Goal: Information Seeking & Learning: Find specific page/section

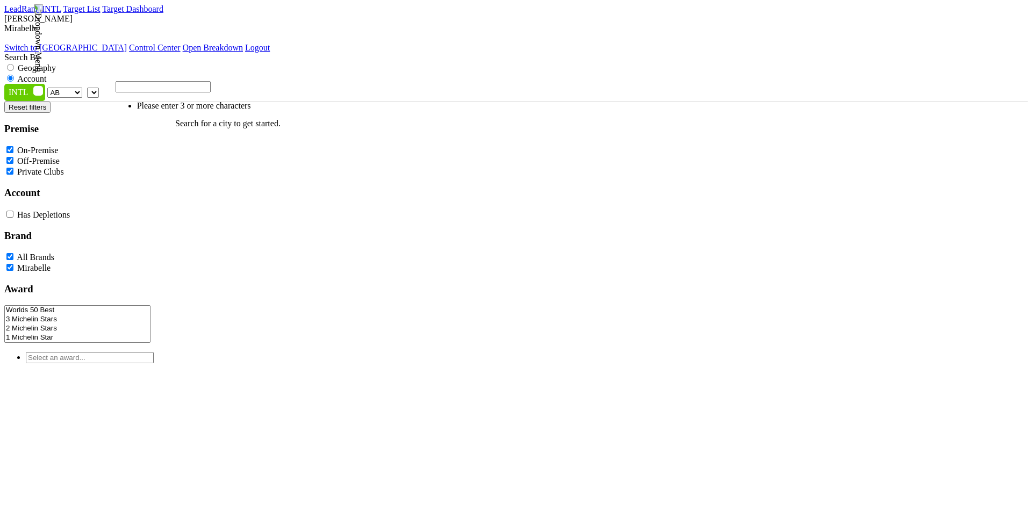
select select "AB"
select select
click at [443, 26] on nav "LeadRank INTL Target List Target Dashboard Loading... Dave Minnick Mirabelle Sw…" at bounding box center [515, 28] width 1023 height 48
click at [43, 24] on img at bounding box center [38, 38] width 10 height 68
click at [774, 53] on div "Search By Geography Account" at bounding box center [515, 68] width 1023 height 31
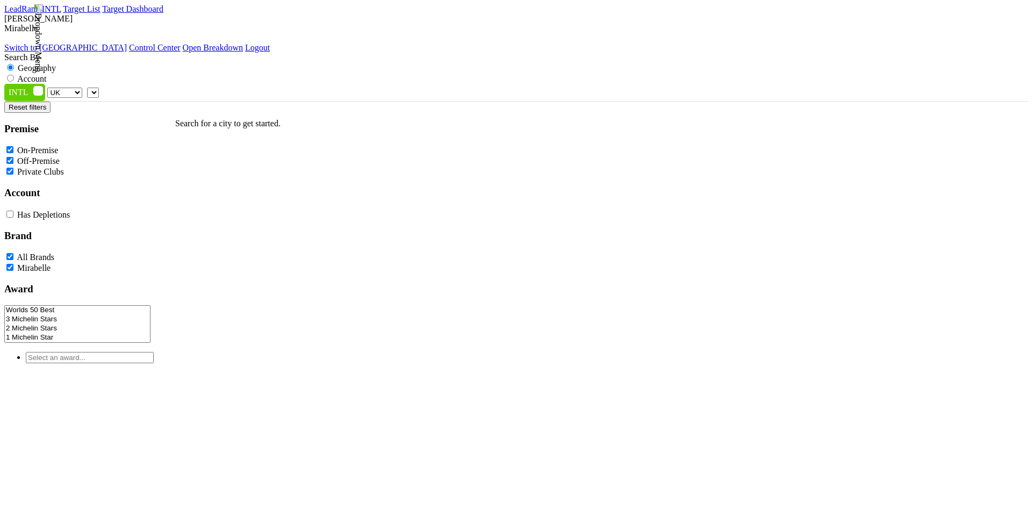
click at [82, 88] on select "UK AB BC ON QC AT AU CH CN DK FR GE HK IR JP KR MX NO SE SG" at bounding box center [64, 93] width 35 height 10
select select "ON"
click at [75, 88] on select "UK AB BC ON QC AT AU CH CN DK FR GE HK IR JP KR MX NO SE SG" at bounding box center [64, 93] width 35 height 10
click at [983, 19] on div "Dave Minnick Mirabelle Switch to Schramsberg Control Center Open Breakdown" at bounding box center [515, 33] width 1023 height 39
click at [43, 24] on img at bounding box center [38, 38] width 10 height 68
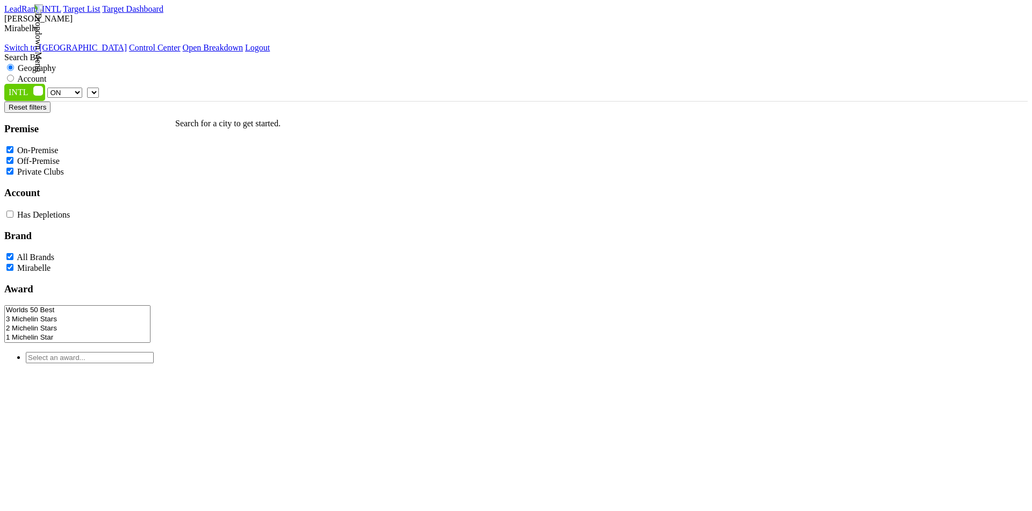
click at [127, 43] on link "Switch to [GEOGRAPHIC_DATA]" at bounding box center [65, 47] width 123 height 9
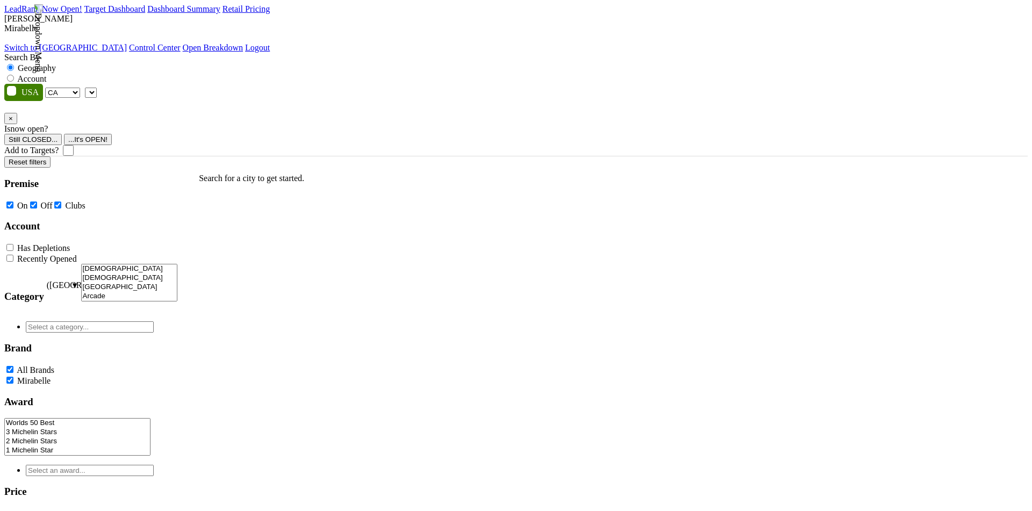
click at [43, 25] on img at bounding box center [38, 38] width 10 height 68
click at [80, 88] on select "AK AL AR AZ CA CO CT DC DE FL GA HI IA ID IL IN KS KY LA MA MD ME MI MN MO MS M…" at bounding box center [62, 93] width 35 height 10
select select "DC"
click at [74, 88] on select "AK AL AR AZ CA CO CT DC DE FL GA HI IA ID IL IN KS KY LA MA MD ME MI MN MO MS M…" at bounding box center [62, 93] width 35 height 10
click at [46, 74] on label "Account" at bounding box center [31, 78] width 29 height 9
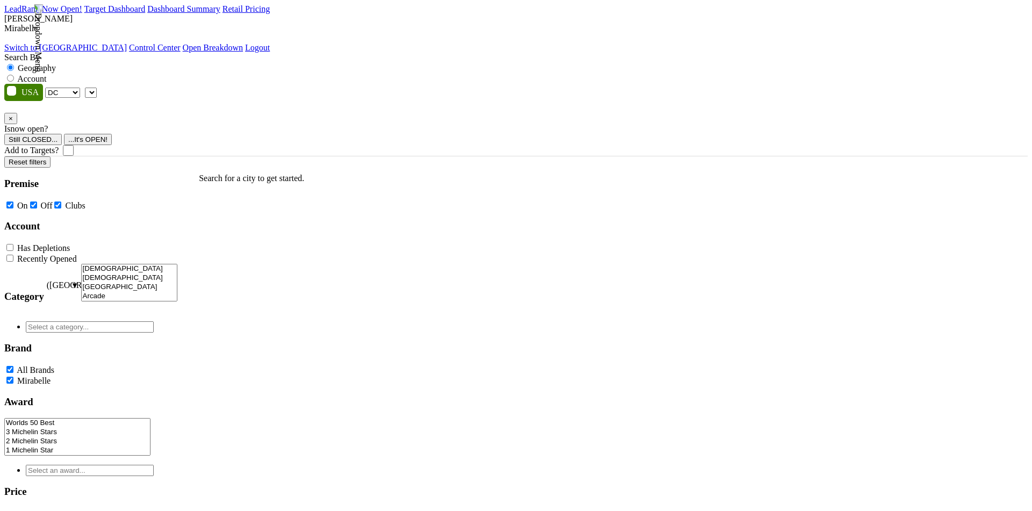
click at [14, 75] on input "Account" at bounding box center [10, 78] width 7 height 7
radio input "true"
click at [43, 23] on img at bounding box center [38, 38] width 10 height 68
click at [127, 44] on link "Switch to Schramsberg" at bounding box center [65, 47] width 123 height 9
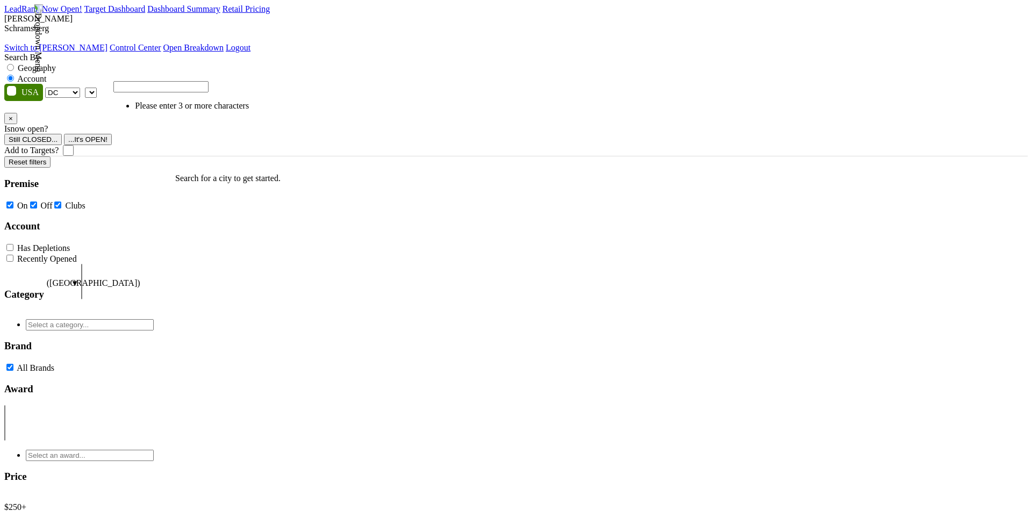
select select "DC"
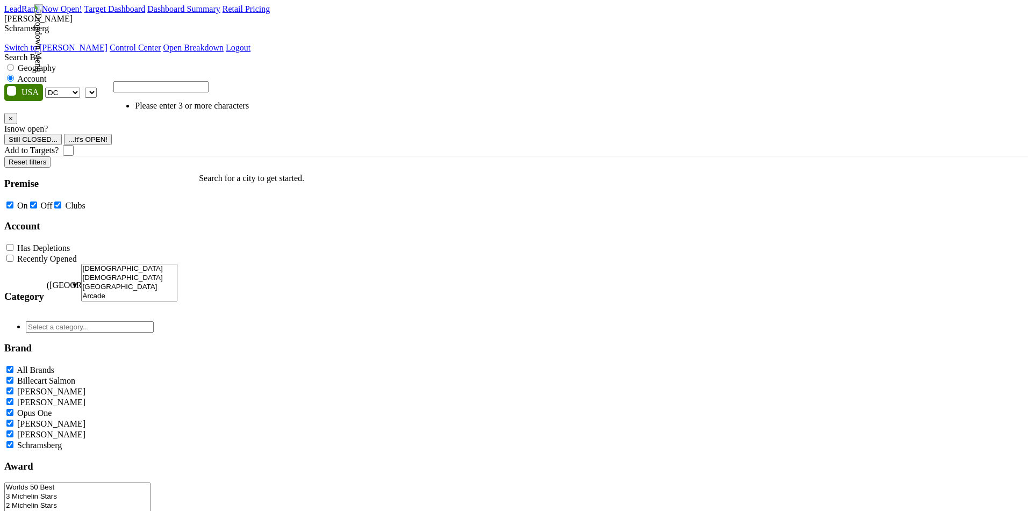
click at [43, 23] on img at bounding box center [38, 38] width 10 height 68
click at [107, 43] on link "Switch to Mirabelle" at bounding box center [55, 47] width 103 height 9
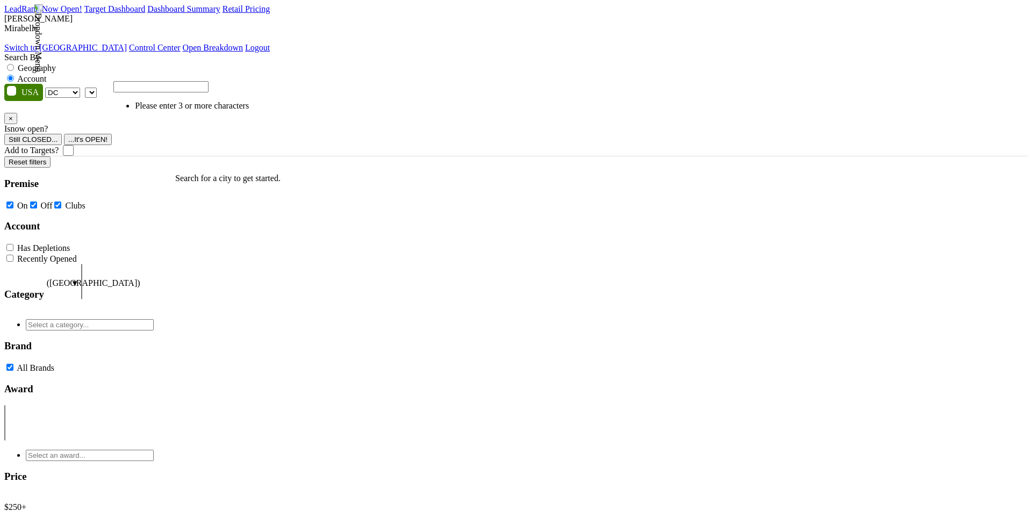
select select "DC"
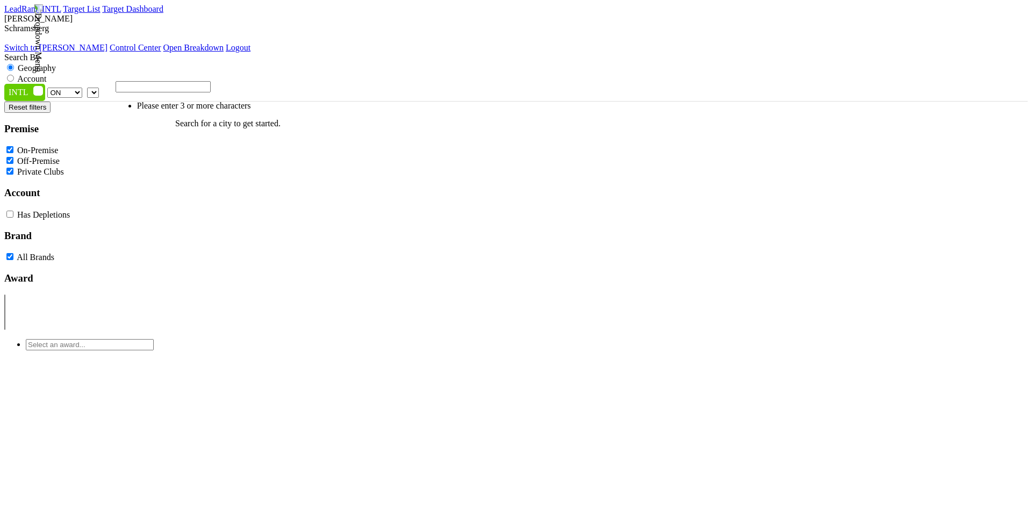
select select "ON"
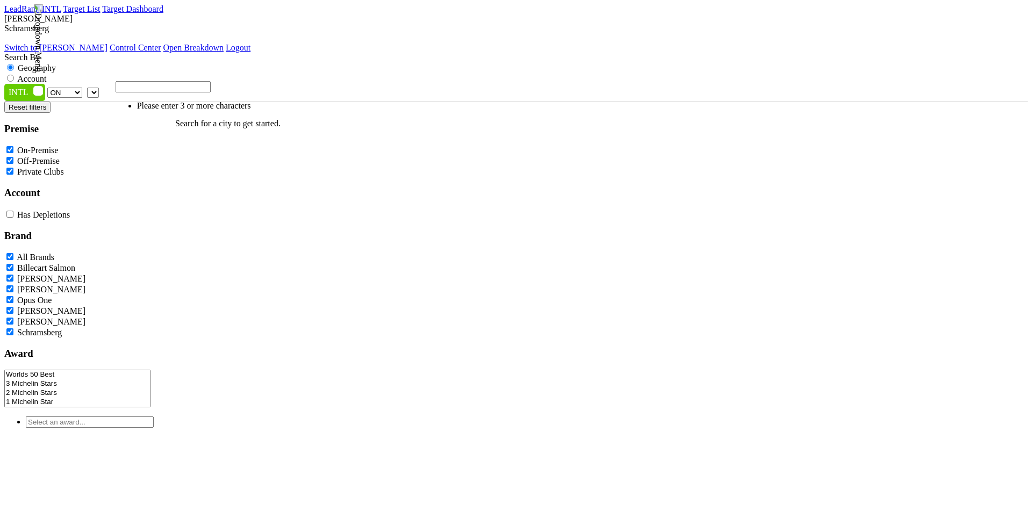
click at [43, 19] on img at bounding box center [38, 38] width 10 height 68
click at [668, 23] on nav "LeadRank INTL Target List Target Dashboard Loading... Dave Minnick Schramsberg …" at bounding box center [515, 28] width 1023 height 48
click at [46, 74] on label "Account" at bounding box center [31, 78] width 29 height 9
click at [14, 75] on input "Account" at bounding box center [10, 78] width 7 height 7
radio input "true"
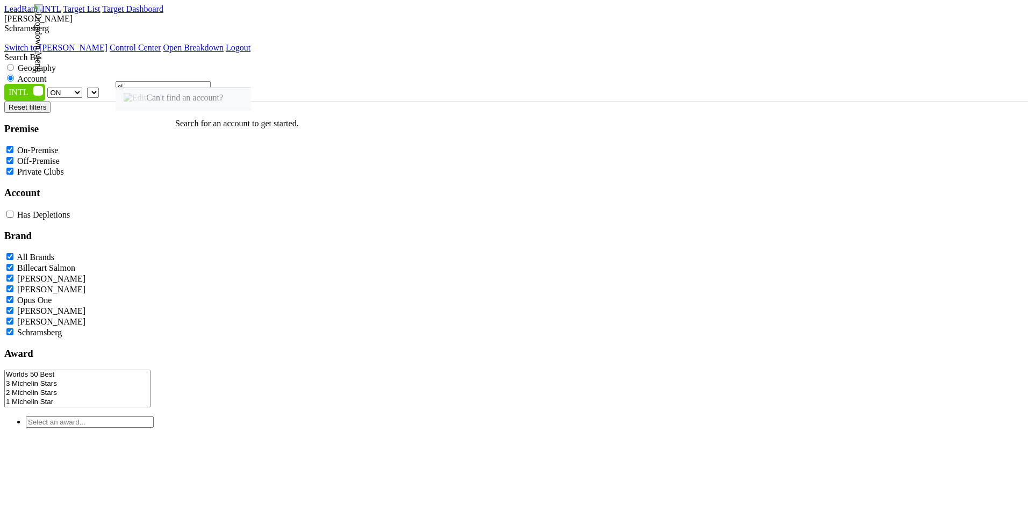
type input "clo"
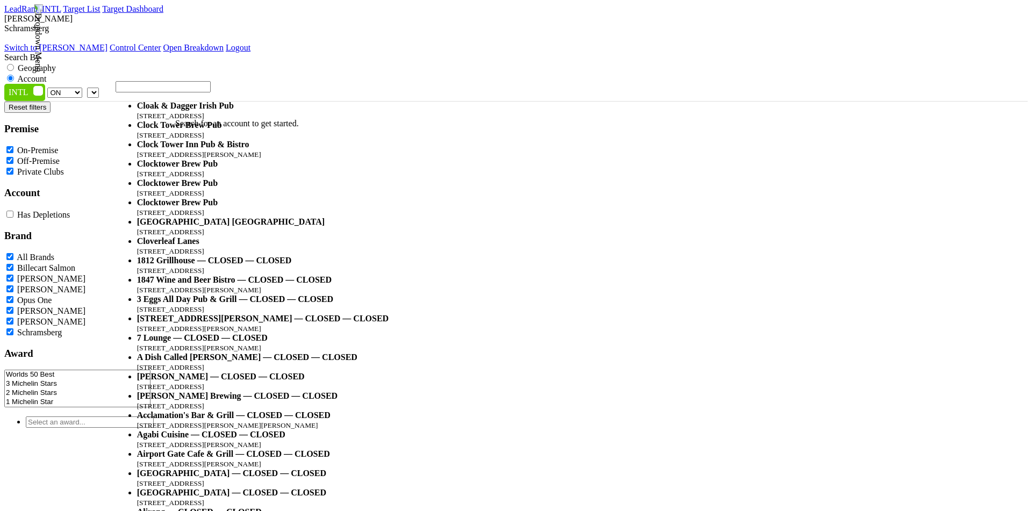
select select "123760650"
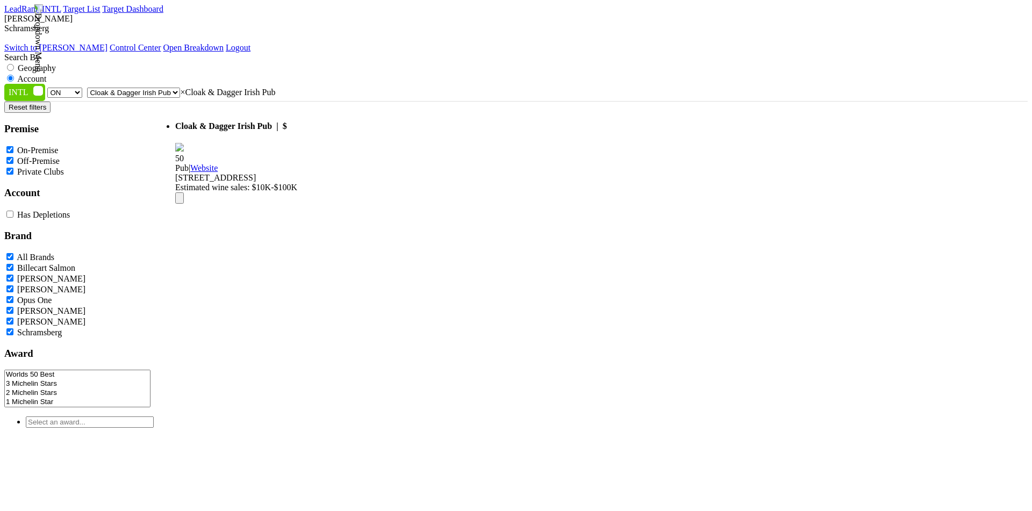
click at [233, 121] on h4 "Cloak & Dagger Irish Pub | $" at bounding box center [236, 126] width 122 height 10
click at [252, 121] on h4 "Cloak & Dagger Irish Pub | $" at bounding box center [236, 126] width 122 height 10
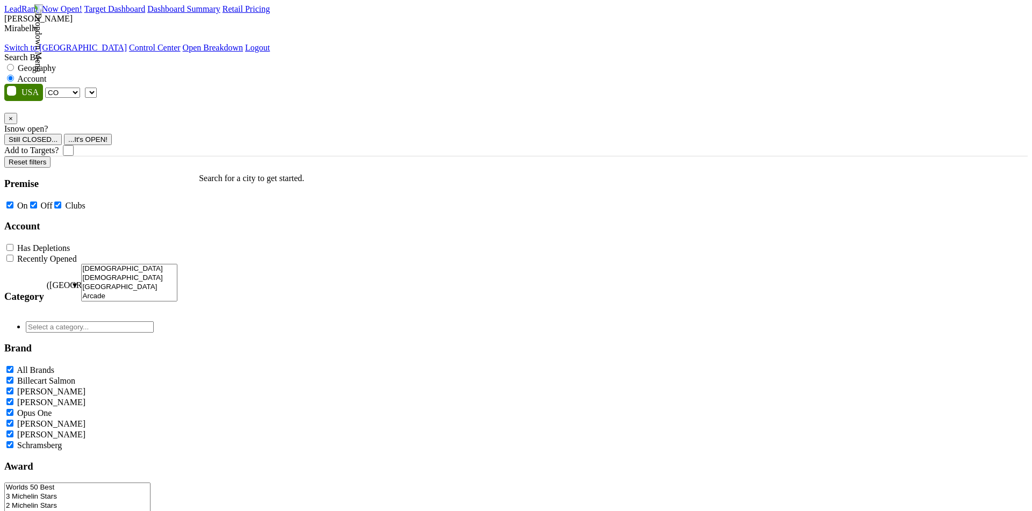
select select "CO"
select select
click at [97, 88] on span at bounding box center [97, 92] width 0 height 9
type input "clo"
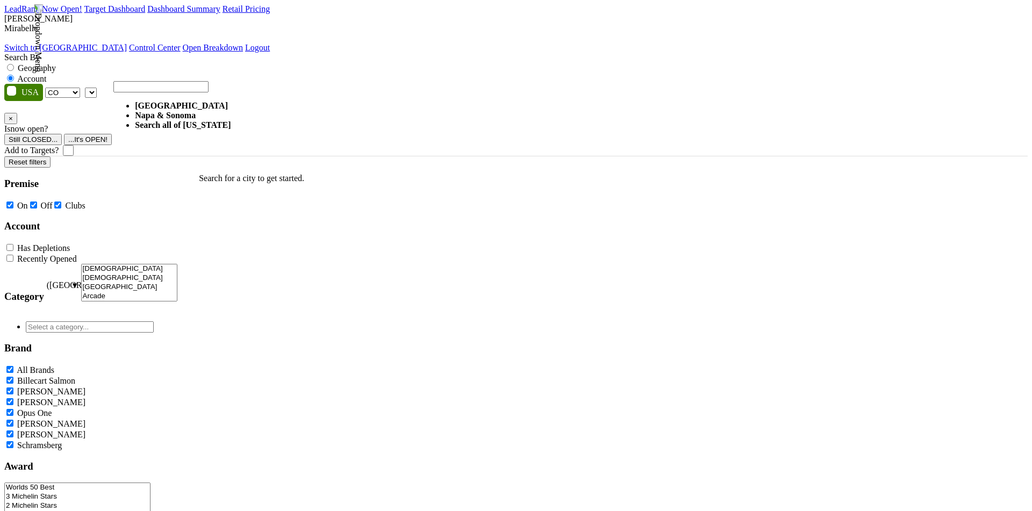
select select "1091"
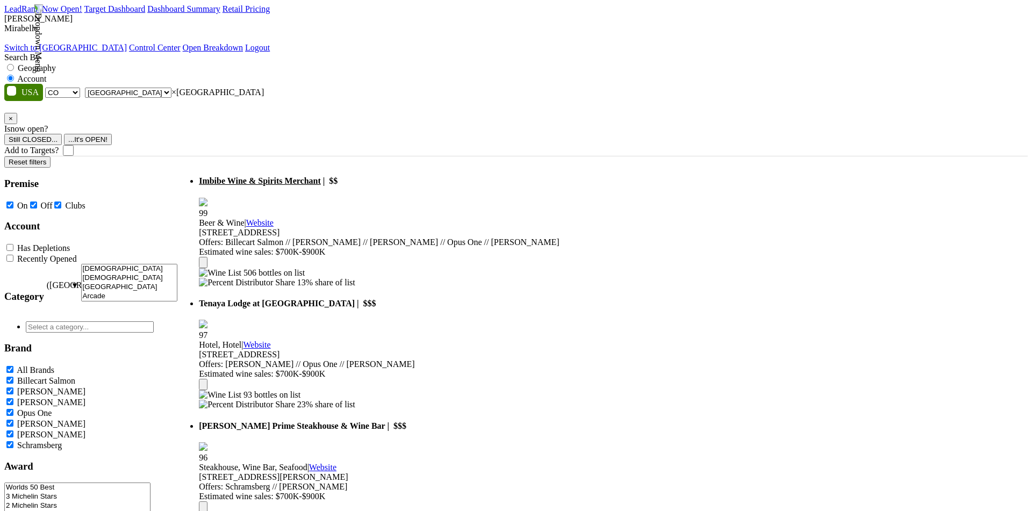
click at [291, 176] on span "Imbibe Wine & Spirits Merchant" at bounding box center [260, 180] width 122 height 9
click at [264, 88] on span "× Central Valley CA" at bounding box center [217, 92] width 92 height 9
click at [46, 74] on label "Account" at bounding box center [31, 78] width 29 height 9
click at [14, 75] on input "Account" at bounding box center [10, 78] width 7 height 7
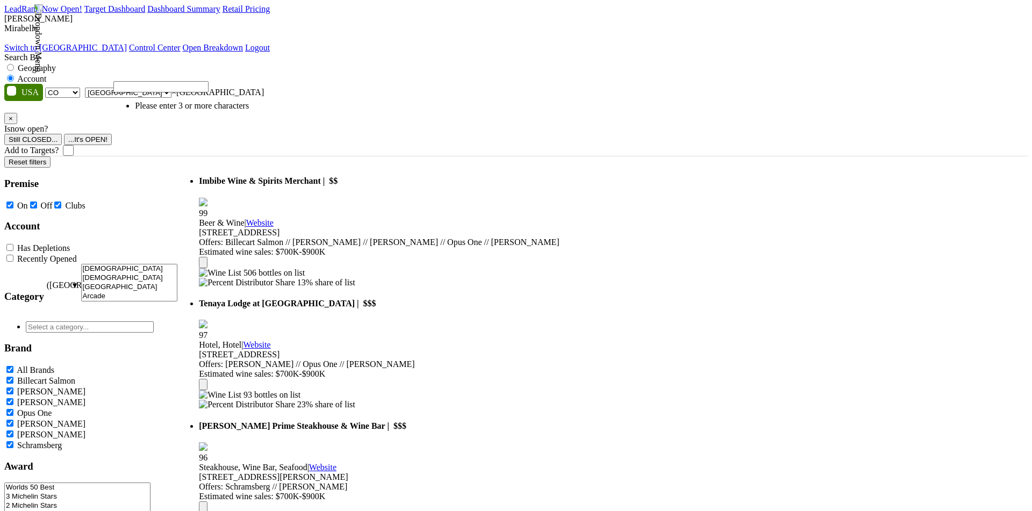
select select
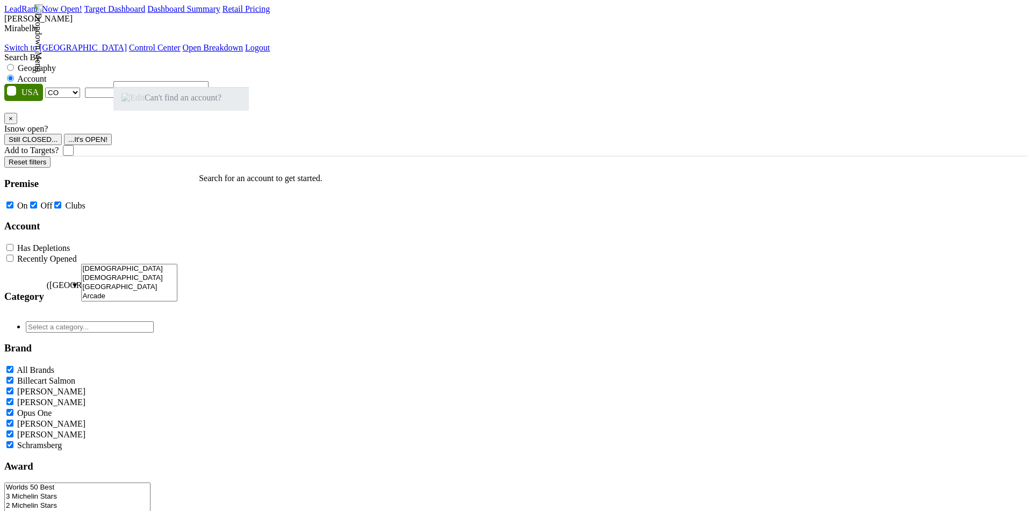
click at [190, 102] on span "Can't find an account?" at bounding box center [171, 97] width 100 height 9
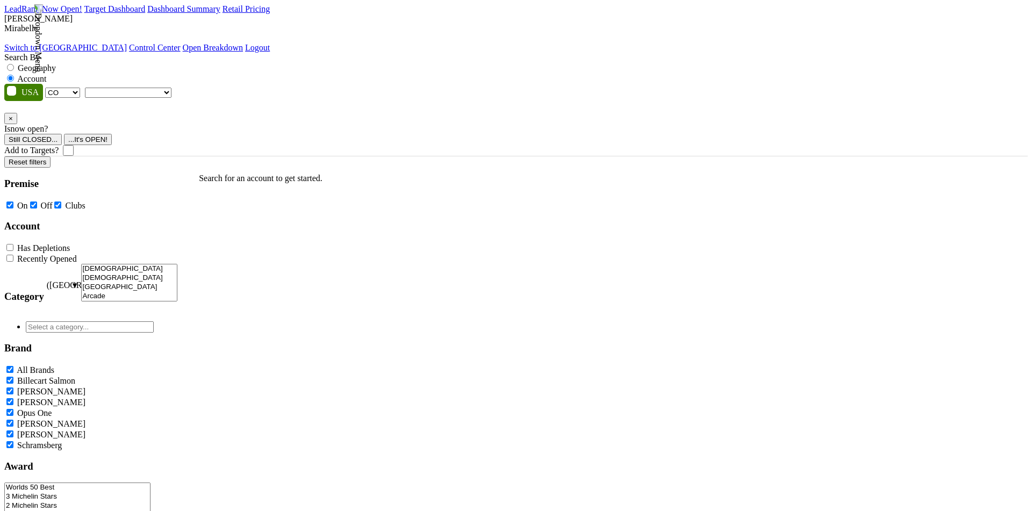
checkbox input "true"
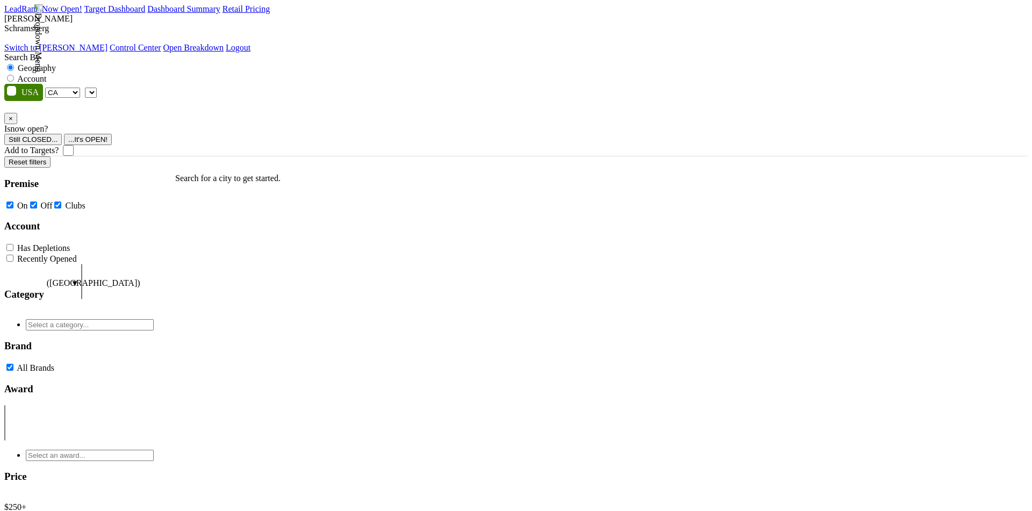
select select "CA"
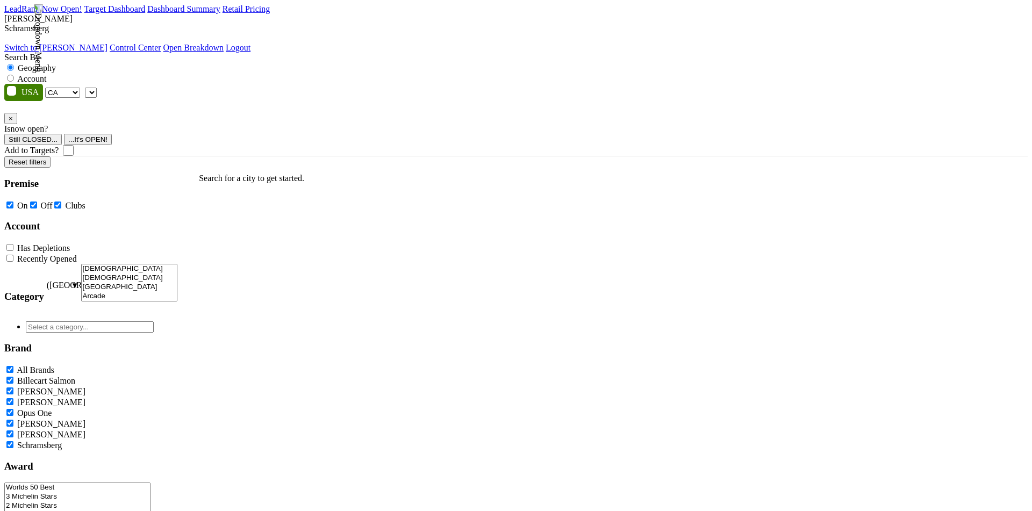
click at [46, 74] on label "Account" at bounding box center [31, 78] width 29 height 9
click at [14, 75] on input "Account" at bounding box center [10, 78] width 7 height 7
radio input "true"
click at [43, 19] on img at bounding box center [38, 38] width 10 height 68
click at [107, 45] on link "Switch to Mirabelle" at bounding box center [55, 47] width 103 height 9
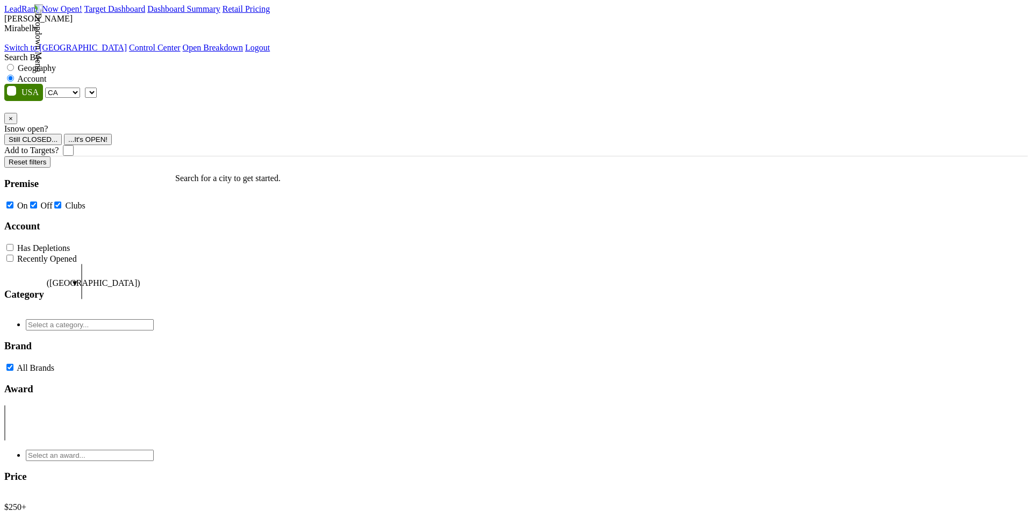
select select "CA"
click at [97, 88] on span at bounding box center [97, 92] width 0 height 9
click at [46, 74] on label "Account" at bounding box center [31, 78] width 29 height 9
click at [14, 75] on input "Account" at bounding box center [10, 78] width 7 height 7
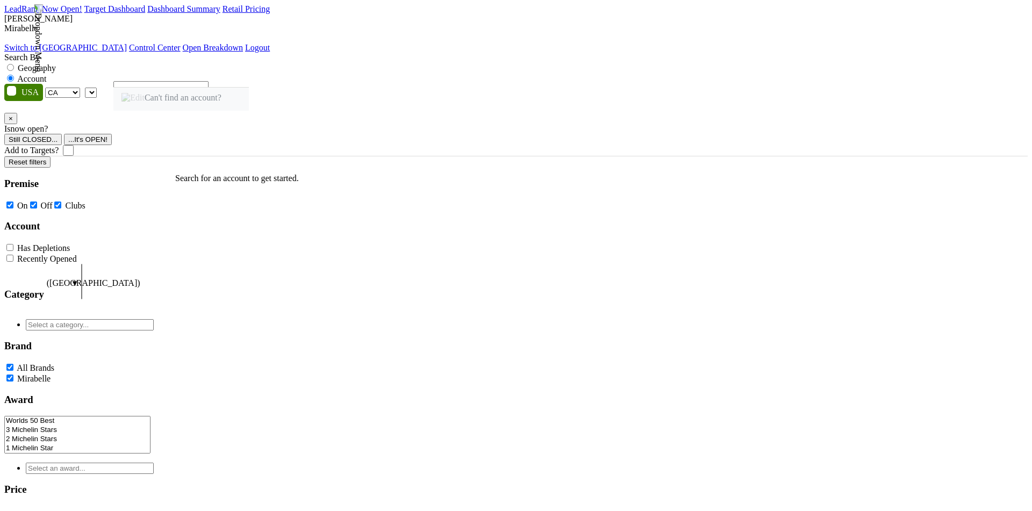
click at [295, 53] on div "Search By Geography Account" at bounding box center [515, 68] width 1023 height 31
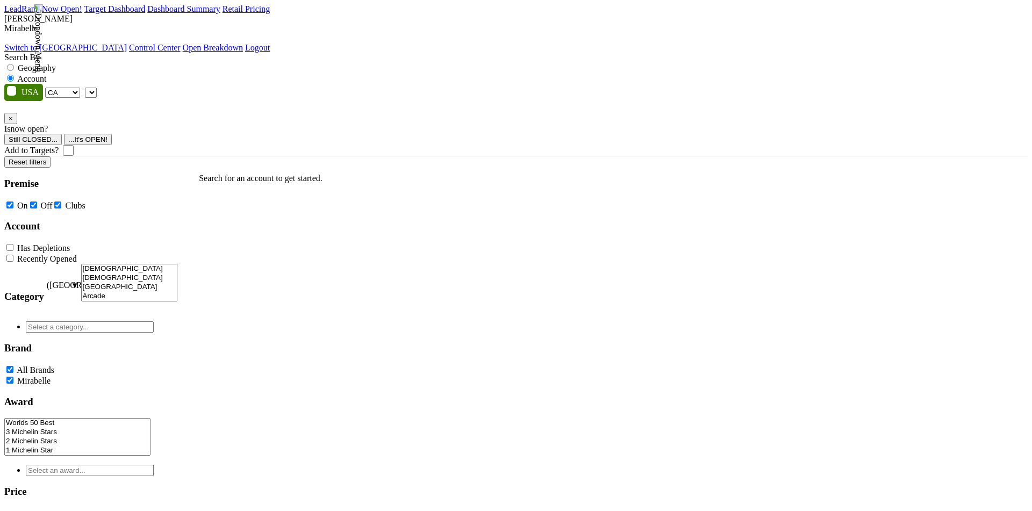
click at [97, 88] on span at bounding box center [97, 92] width 0 height 9
click at [271, 41] on nav "LeadRank Now Open! Target Dashboard Dashboard Summary Retail Pricing Loading...…" at bounding box center [515, 28] width 1023 height 48
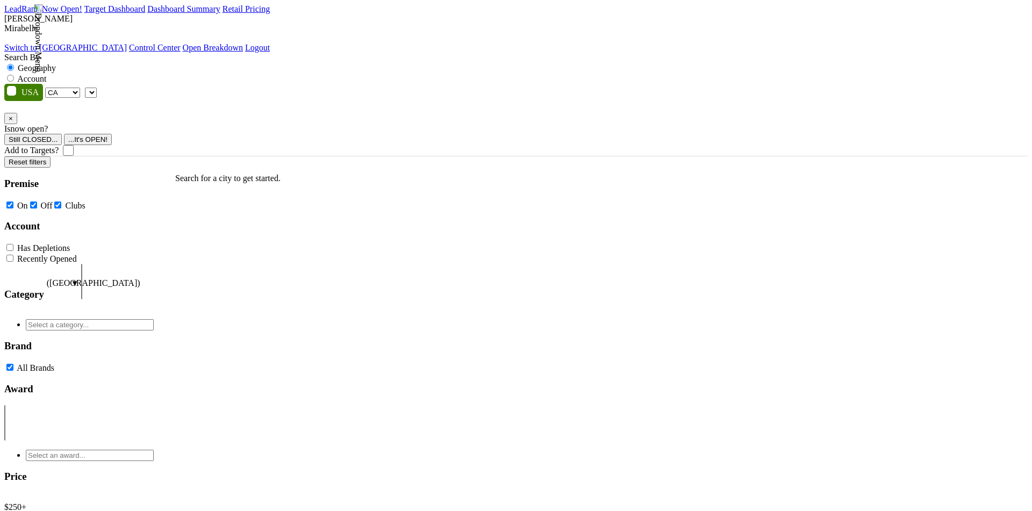
select select "CA"
click at [97, 88] on span at bounding box center [97, 92] width 0 height 9
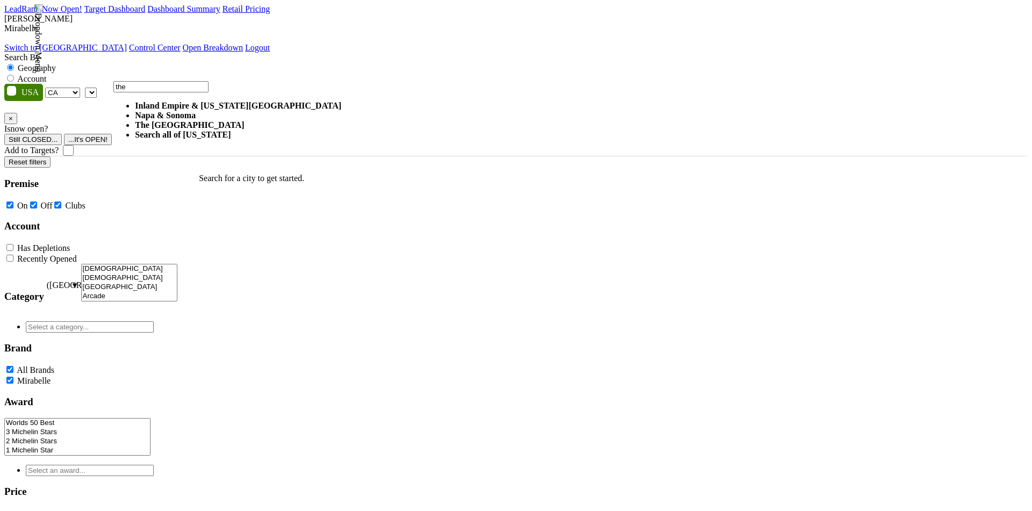
type input "the"
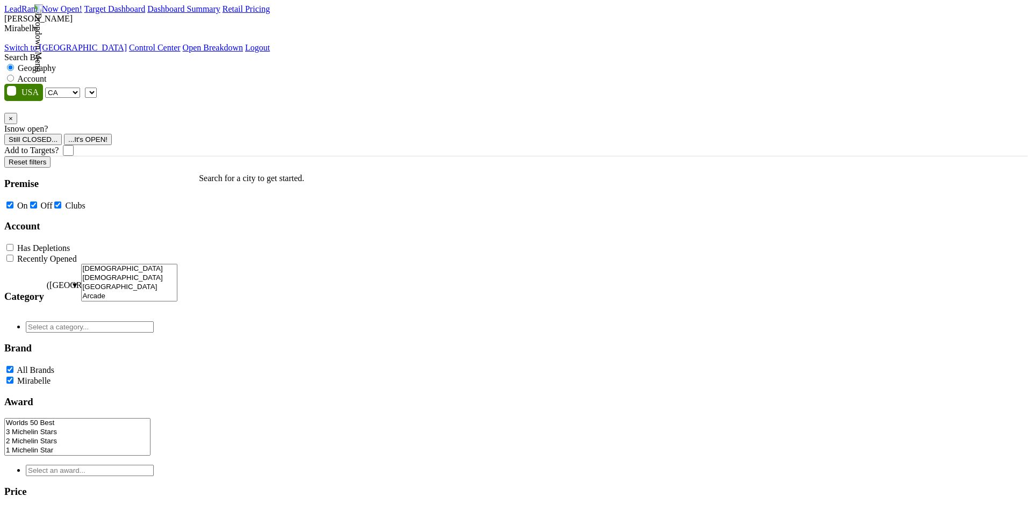
click at [46, 74] on label "Account" at bounding box center [31, 78] width 29 height 9
click at [14, 75] on input "Account" at bounding box center [10, 78] width 7 height 7
radio input "true"
type input "the"
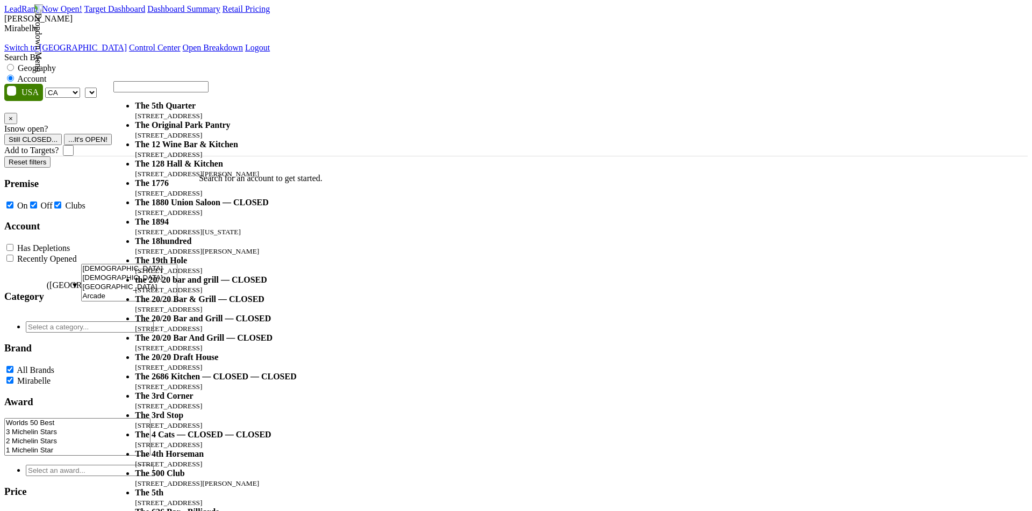
select select "59270"
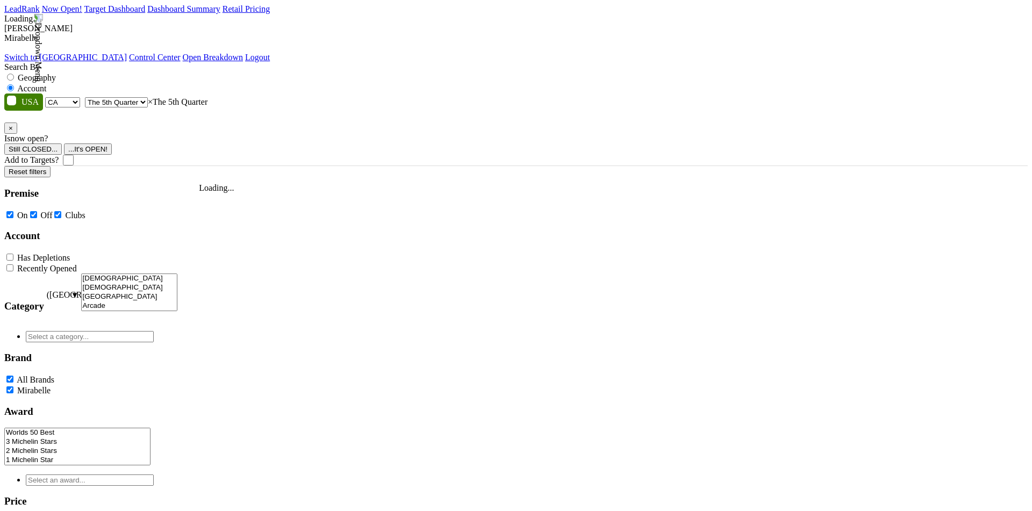
click at [43, 27] on img at bounding box center [38, 48] width 10 height 68
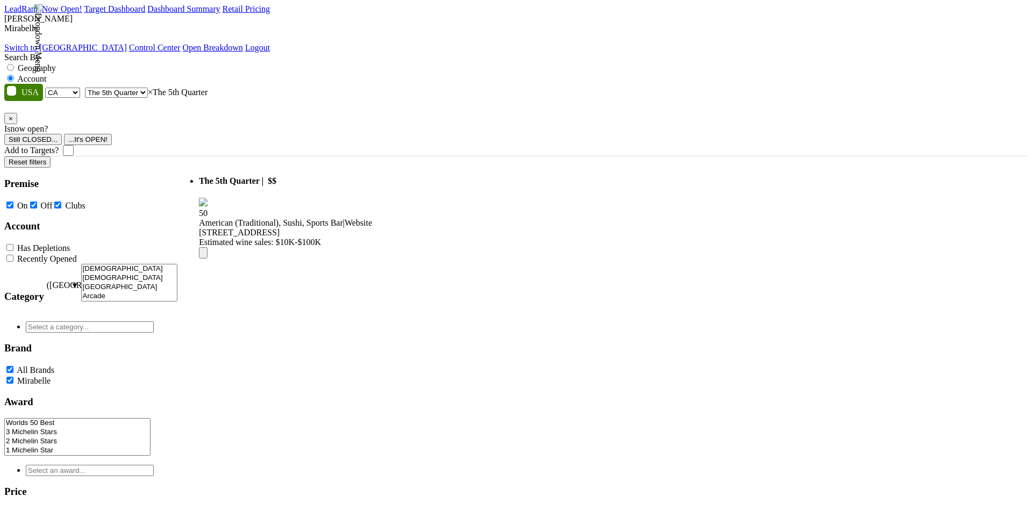
click at [127, 43] on link "Switch to [GEOGRAPHIC_DATA]" at bounding box center [65, 47] width 123 height 9
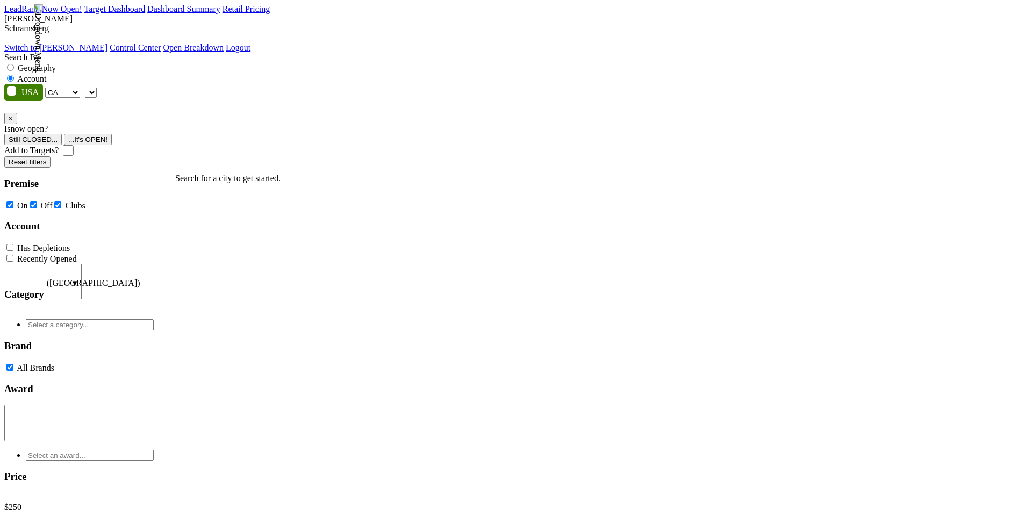
select select "CA"
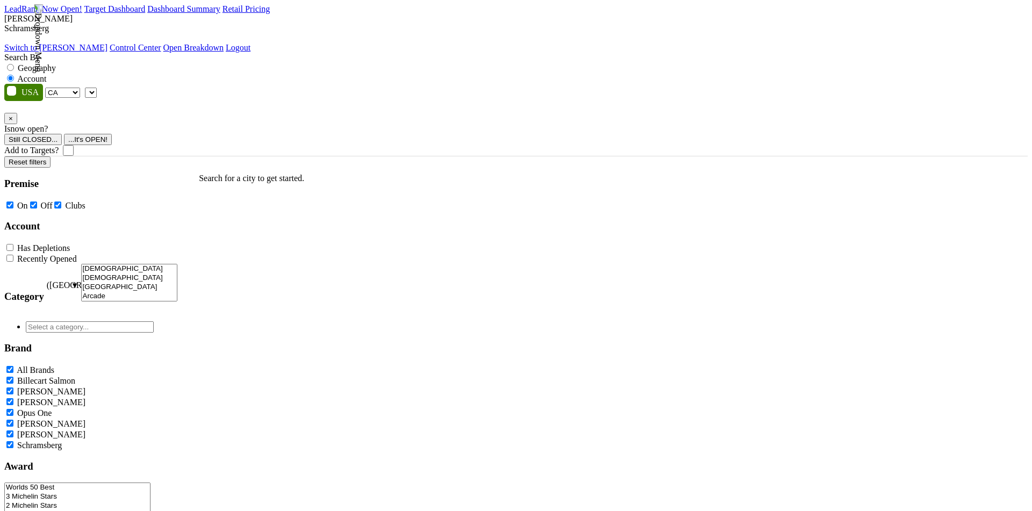
click at [97, 88] on span at bounding box center [97, 92] width 0 height 9
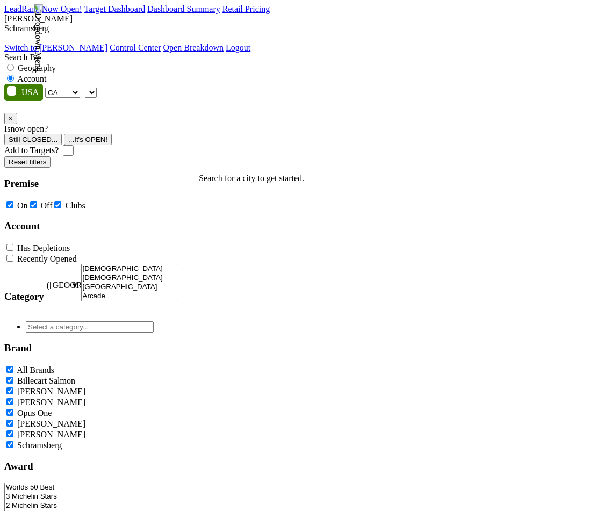
click at [74, 88] on select "AK AL AR AZ CA CO CT DC DE FL [GEOGRAPHIC_DATA] HI IA ID IL IN KS [GEOGRAPHIC_D…" at bounding box center [62, 93] width 35 height 10
click at [46, 74] on label "Account" at bounding box center [31, 78] width 29 height 9
click at [14, 75] on input "Account" at bounding box center [10, 78] width 7 height 7
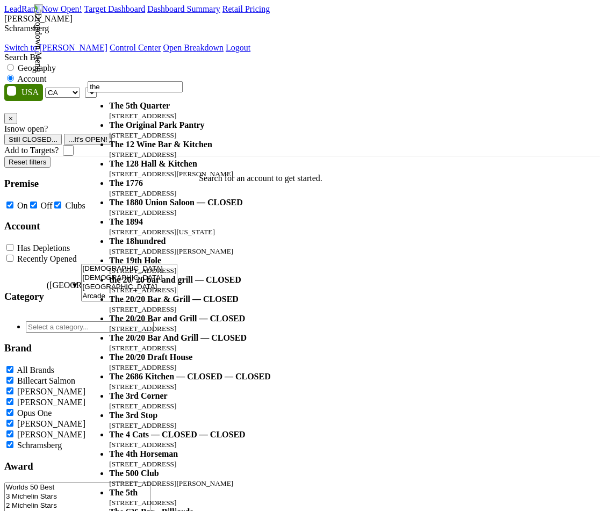
type input "the"
click at [68, 88] on select "AK AL AR AZ CA CO CT DC DE FL [GEOGRAPHIC_DATA] HI IA ID IL IN KS [GEOGRAPHIC_D…" at bounding box center [62, 93] width 35 height 10
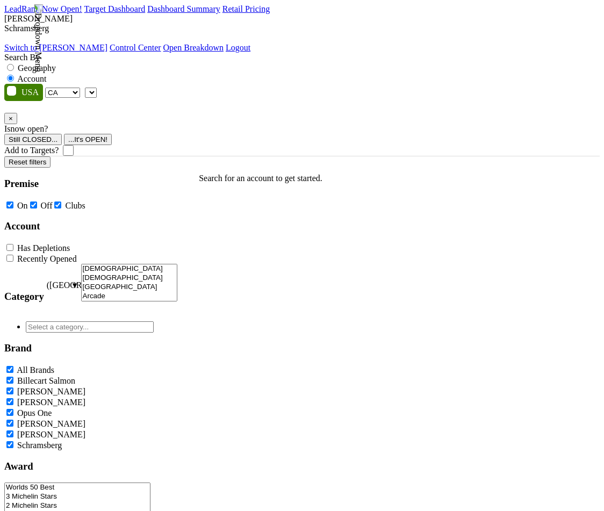
select select "DE"
click at [48, 88] on select "AK AL AR AZ CA CO CT DC DE FL [GEOGRAPHIC_DATA] HI IA ID IL IN KS [GEOGRAPHIC_D…" at bounding box center [62, 93] width 35 height 10
click at [43, 23] on img at bounding box center [38, 38] width 10 height 68
click at [107, 46] on link "Switch to [PERSON_NAME]" at bounding box center [55, 47] width 103 height 9
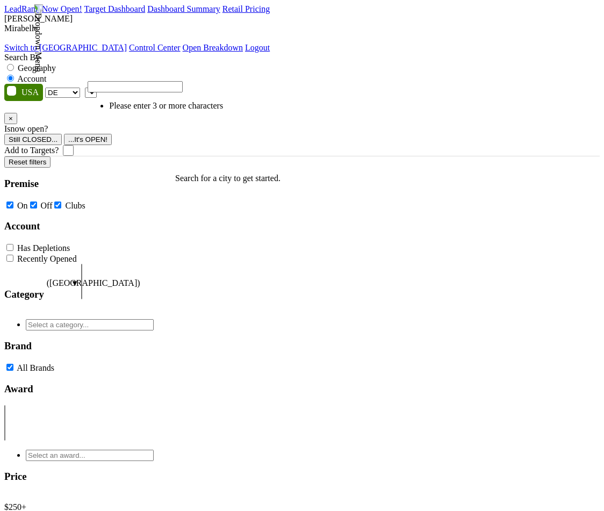
select select "DE"
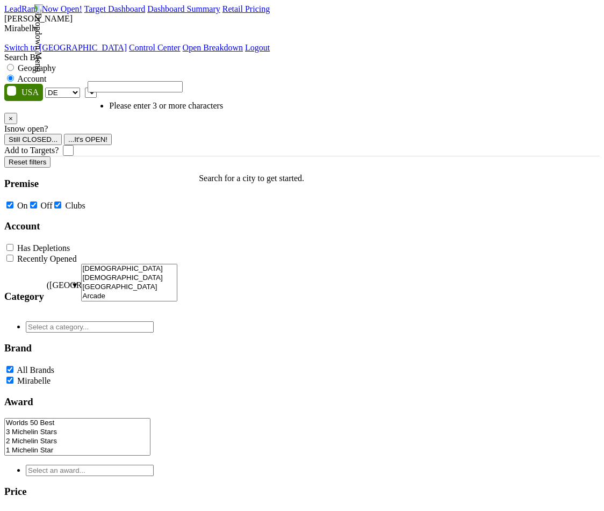
click at [164, 83] on input "search" at bounding box center [135, 86] width 95 height 11
type input "the"
click at [46, 74] on label "Account" at bounding box center [31, 78] width 29 height 9
click at [14, 75] on input "Account" at bounding box center [10, 78] width 7 height 7
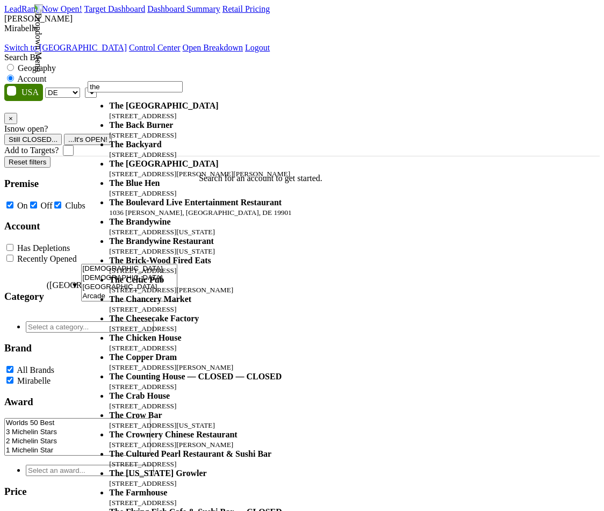
type input "the"
select select "123536350"
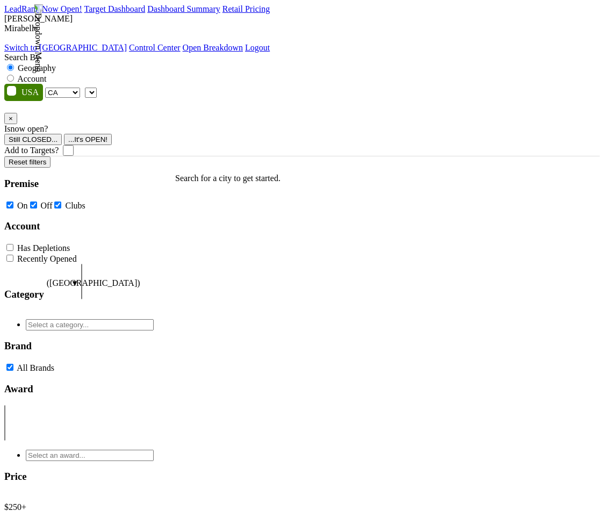
select select "CA"
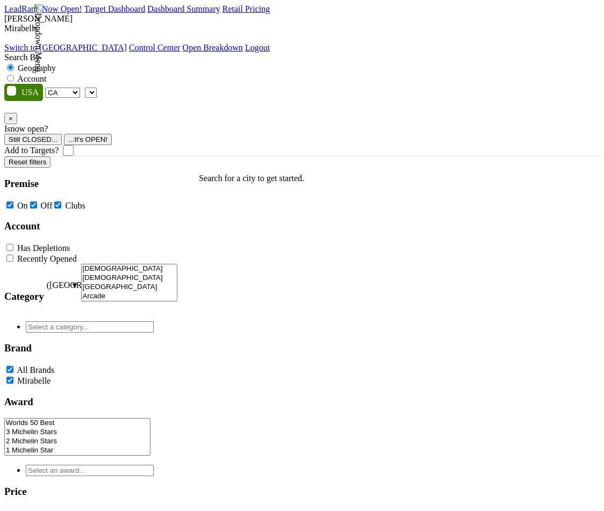
click at [46, 74] on label "Account" at bounding box center [31, 78] width 29 height 9
click at [14, 75] on input "Account" at bounding box center [10, 78] width 7 height 7
radio input "true"
click at [43, 24] on img at bounding box center [38, 38] width 10 height 68
click at [127, 43] on link "Switch to [GEOGRAPHIC_DATA]" at bounding box center [65, 47] width 123 height 9
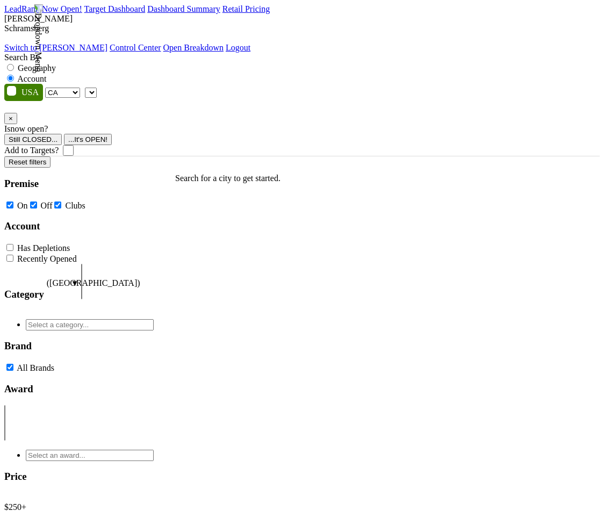
select select "CA"
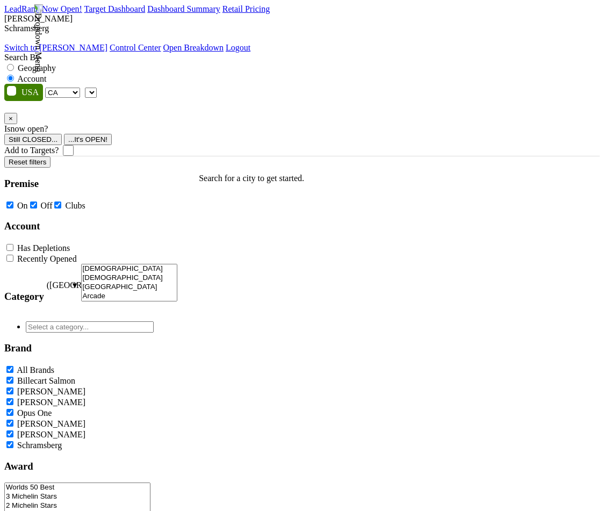
click at [381, 84] on div "AK AL AR AZ CA CO CT DC DE FL [GEOGRAPHIC_DATA] HI IA ID IL IN KS [GEOGRAPHIC_D…" at bounding box center [302, 120] width 596 height 72
click at [97, 88] on span at bounding box center [97, 92] width 0 height 9
click at [43, 23] on img at bounding box center [38, 38] width 10 height 68
click at [107, 43] on link "Switch to [PERSON_NAME]" at bounding box center [55, 47] width 103 height 9
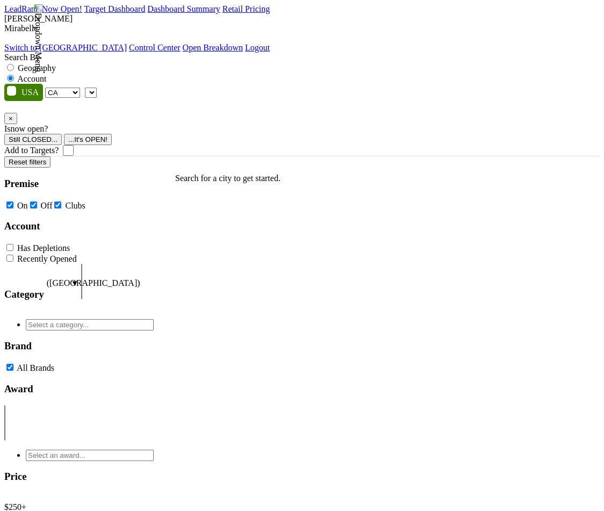
select select "CA"
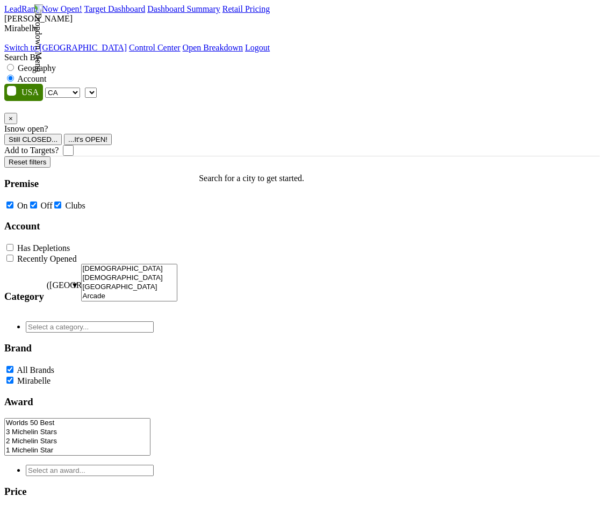
click at [97, 88] on span at bounding box center [97, 92] width 0 height 9
type input "the"
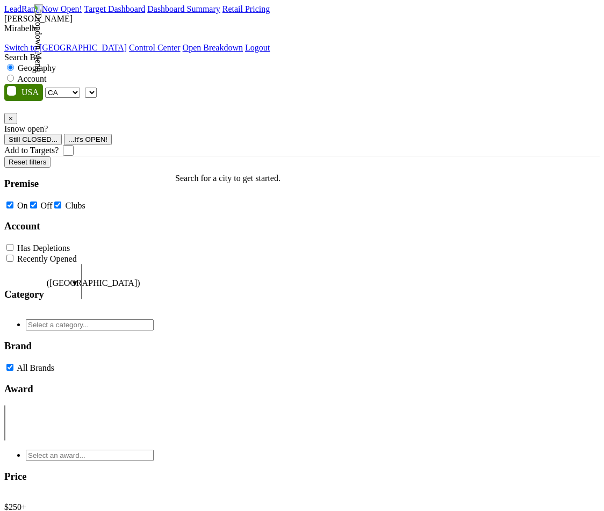
select select "CA"
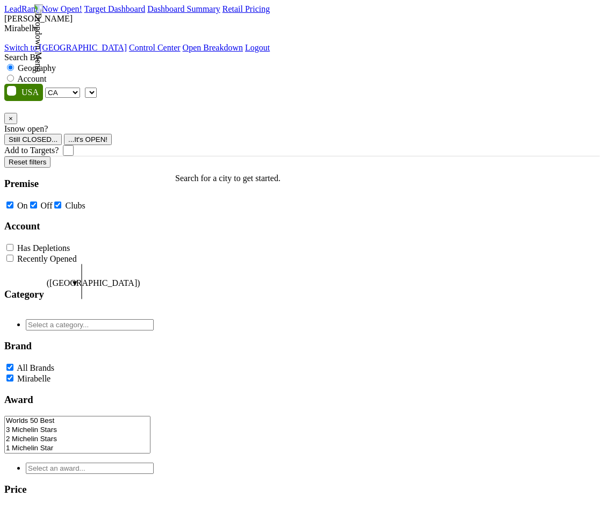
click at [46, 74] on label "Account" at bounding box center [31, 78] width 29 height 9
click at [14, 75] on input "Account" at bounding box center [10, 78] width 7 height 7
radio input "true"
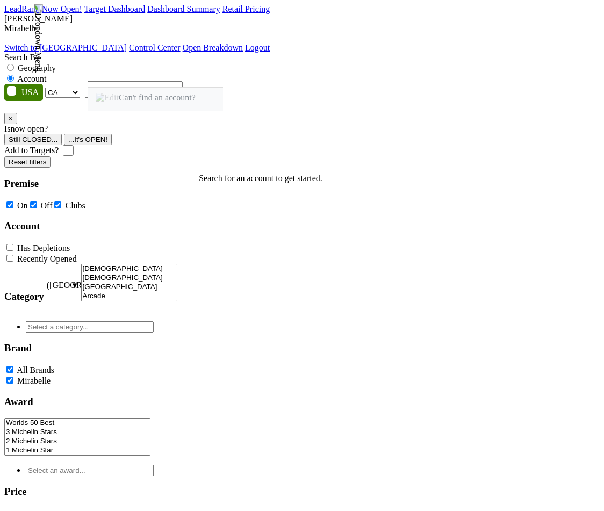
click at [43, 22] on img at bounding box center [38, 38] width 10 height 68
click at [127, 43] on link "Switch to [GEOGRAPHIC_DATA]" at bounding box center [65, 47] width 123 height 9
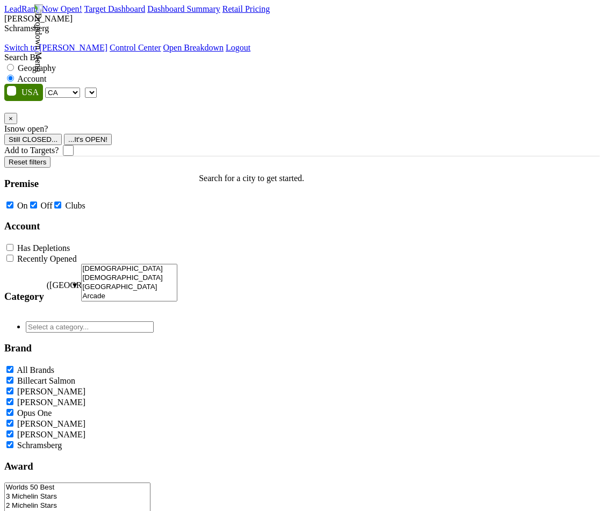
click at [97, 88] on span at bounding box center [97, 92] width 0 height 9
click at [66, 88] on select "AK AL AR AZ CA CO CT DC DE FL [GEOGRAPHIC_DATA] HI IA ID IL IN KS [GEOGRAPHIC_D…" at bounding box center [62, 93] width 35 height 10
select select "CO"
click at [48, 88] on select "AK AL AR AZ CA CO CT DC DE FL [GEOGRAPHIC_DATA] HI IA ID IL IN KS [GEOGRAPHIC_D…" at bounding box center [62, 93] width 35 height 10
click at [46, 74] on label "Account" at bounding box center [31, 78] width 29 height 9
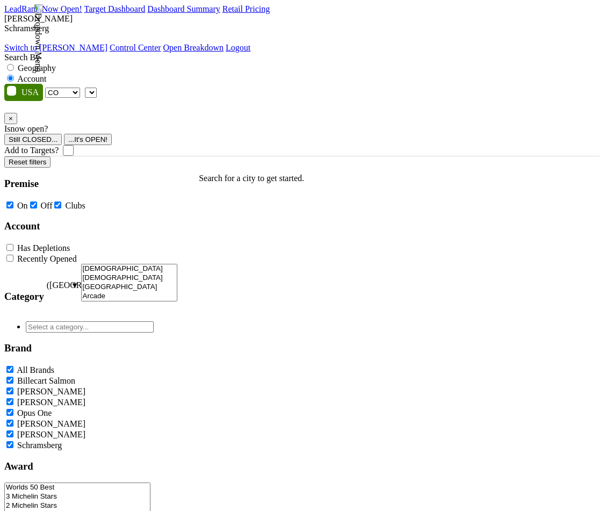
click at [14, 75] on input "Account" at bounding box center [10, 78] width 7 height 7
click at [43, 20] on img at bounding box center [38, 38] width 10 height 68
click at [107, 45] on link "Switch to Mirabelle" at bounding box center [55, 47] width 103 height 9
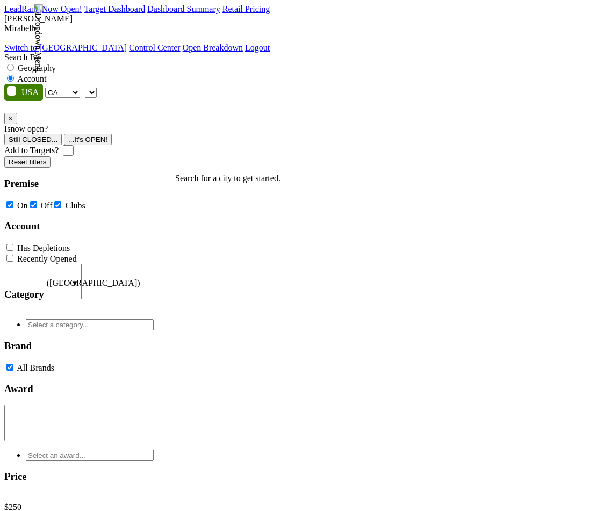
select select "CA"
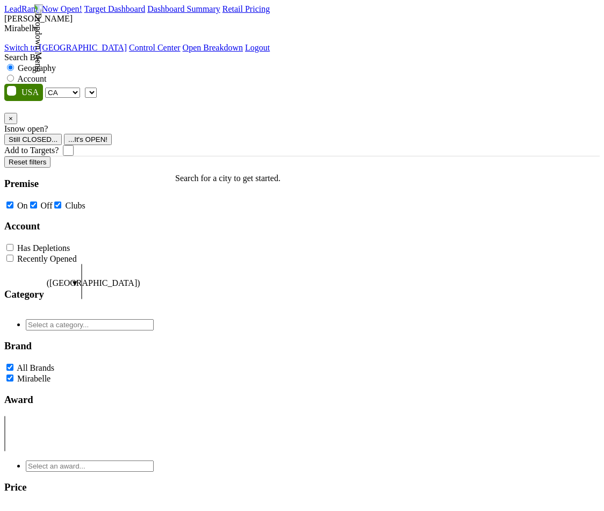
click at [97, 88] on span at bounding box center [97, 92] width 0 height 9
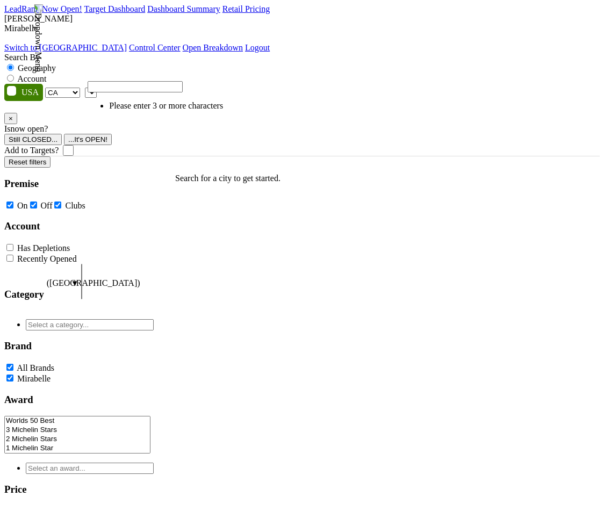
click at [46, 74] on label "Account" at bounding box center [31, 78] width 29 height 9
click at [14, 75] on input "Account" at bounding box center [10, 78] width 7 height 7
radio input "true"
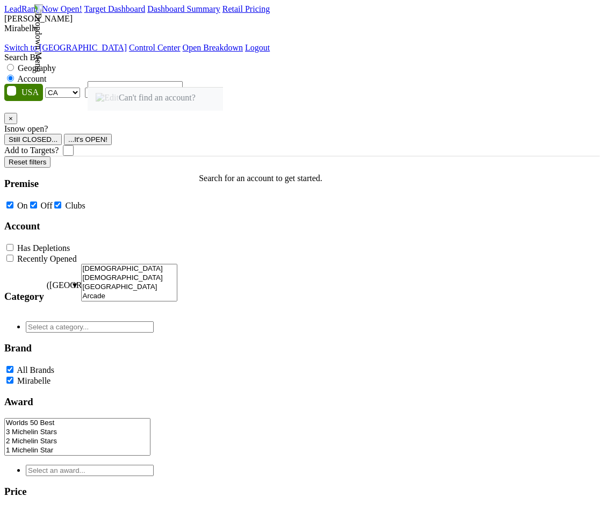
click at [43, 21] on img at bounding box center [38, 38] width 10 height 68
click at [127, 43] on link "Switch to [GEOGRAPHIC_DATA]" at bounding box center [65, 47] width 123 height 9
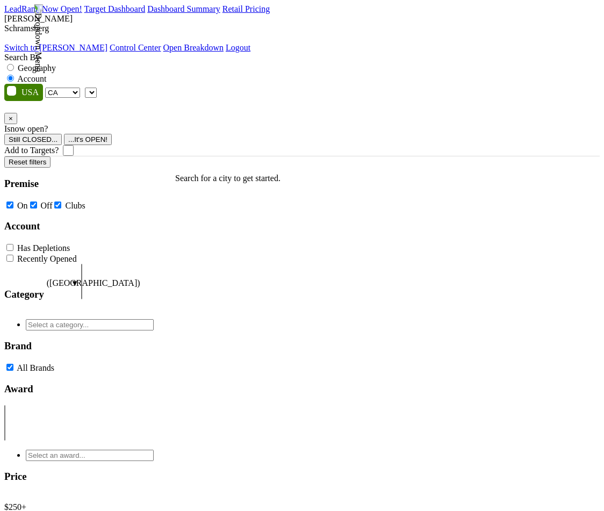
select select "CA"
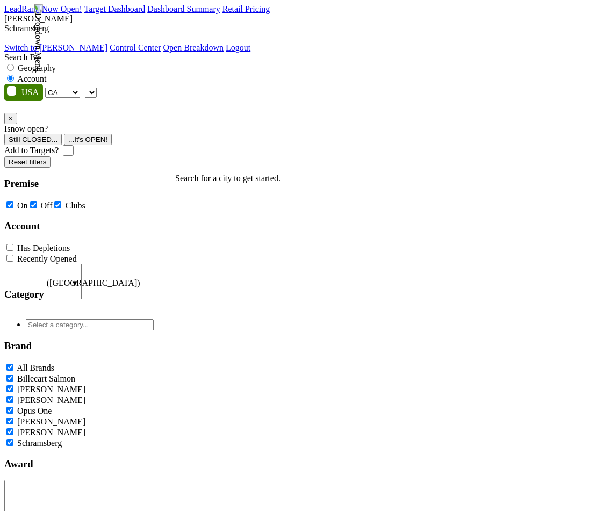
click at [97, 88] on span at bounding box center [97, 92] width 0 height 9
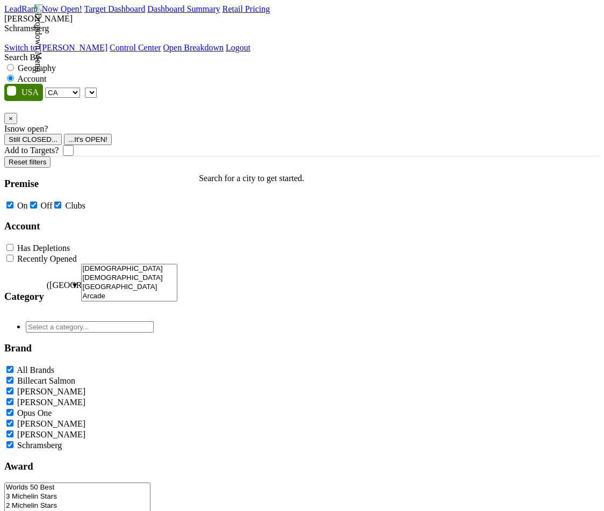
click at [43, 16] on img at bounding box center [38, 38] width 10 height 68
click at [107, 43] on link "Switch to Mirabelle" at bounding box center [55, 47] width 103 height 9
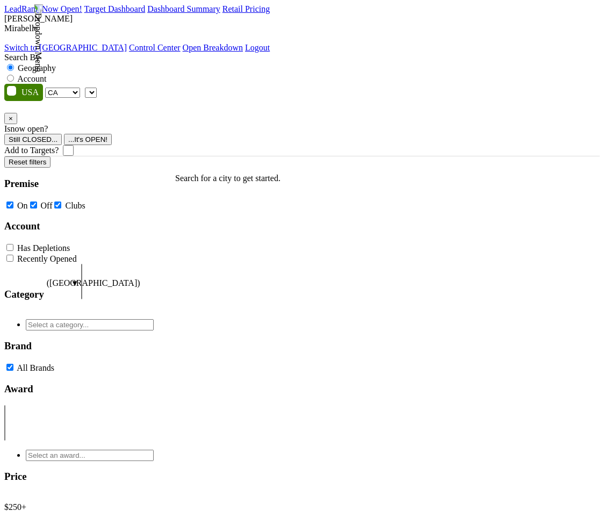
select select "CA"
click at [97, 88] on span at bounding box center [97, 92] width 0 height 9
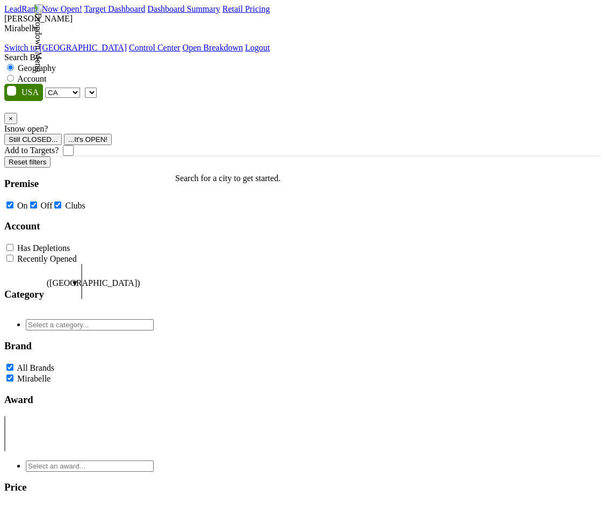
click at [46, 74] on label "Account" at bounding box center [31, 78] width 29 height 9
click at [14, 75] on input "Account" at bounding box center [10, 78] width 7 height 7
radio input "true"
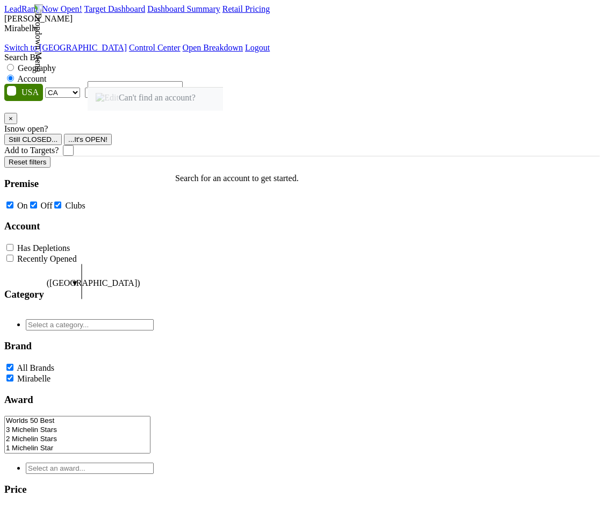
click at [43, 21] on img at bounding box center [38, 38] width 10 height 68
click at [127, 45] on link "Switch to [GEOGRAPHIC_DATA]" at bounding box center [65, 47] width 123 height 9
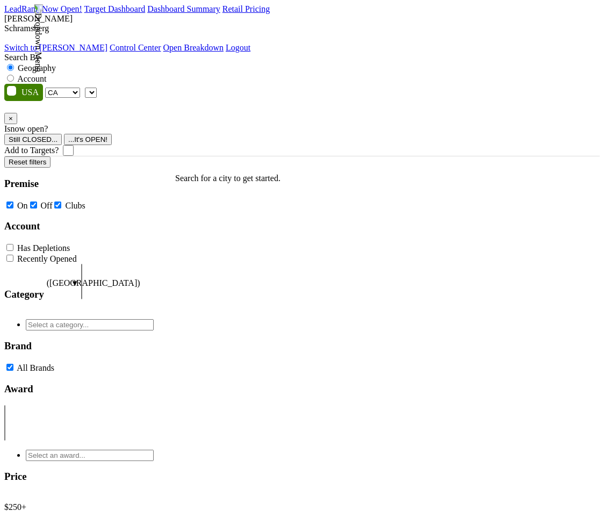
select select "CA"
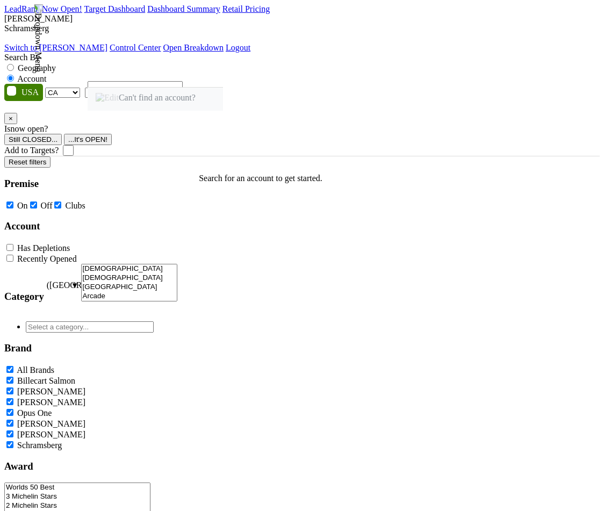
click at [74, 88] on select "AK AL AR AZ CA CO CT DC DE FL GA HI IA ID IL IN KS KY LA MA MD ME MI MN MO MS M…" at bounding box center [62, 93] width 35 height 10
select select "CT"
click at [48, 88] on select "AK AL AR AZ CA CO CT DC DE FL GA HI IA ID IL IN KS KY LA MA MD ME MI MN MO MS M…" at bounding box center [62, 93] width 35 height 10
click at [43, 20] on img at bounding box center [38, 38] width 10 height 68
click at [107, 43] on link "Switch to [PERSON_NAME]" at bounding box center [55, 47] width 103 height 9
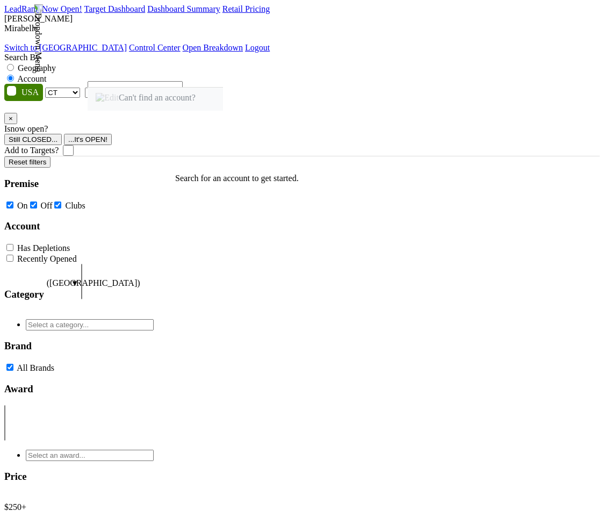
select select "CT"
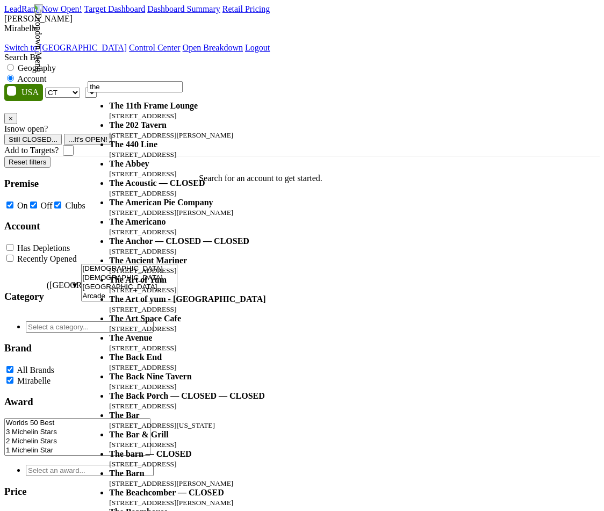
type input "the"
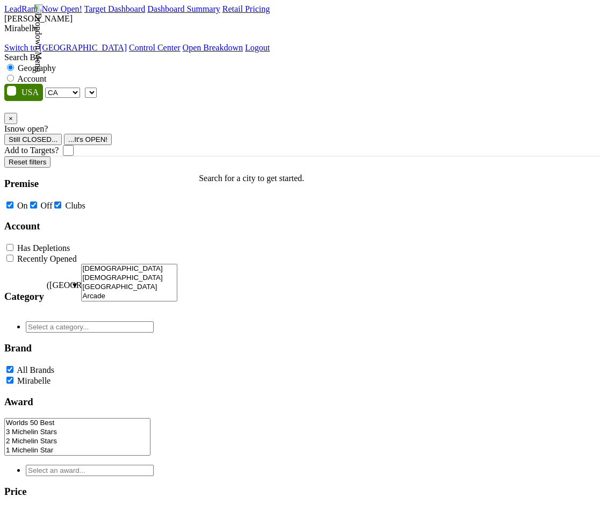
click at [67, 88] on select "AK AL AR AZ CA CO CT DC DE FL [GEOGRAPHIC_DATA] HI IA ID IL IN KS [GEOGRAPHIC_D…" at bounding box center [62, 93] width 35 height 10
select select "DC"
click at [48, 88] on select "AK AL AR AZ CA CO CT DC DE FL [GEOGRAPHIC_DATA] HI IA ID IL IN KS [GEOGRAPHIC_D…" at bounding box center [62, 93] width 35 height 10
click at [46, 74] on label "Account" at bounding box center [31, 78] width 29 height 9
click at [14, 75] on input "Account" at bounding box center [10, 78] width 7 height 7
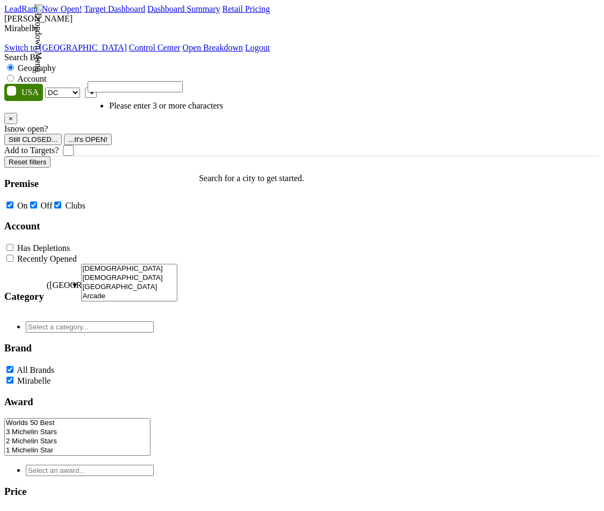
radio input "true"
click at [43, 24] on img at bounding box center [38, 38] width 10 height 68
click at [127, 43] on link "Switch to Schramsberg" at bounding box center [65, 47] width 123 height 9
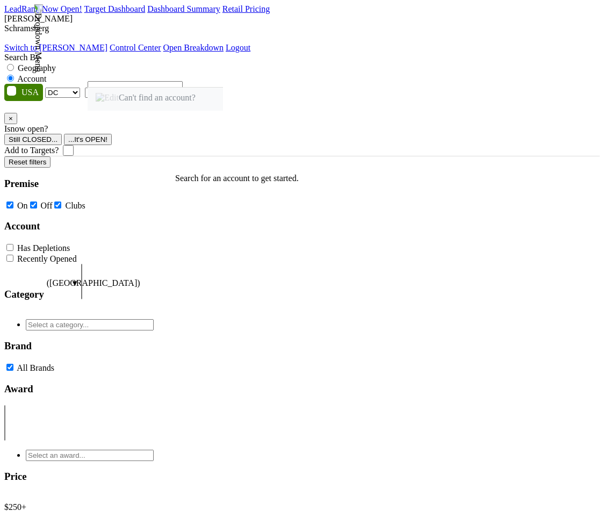
select select "DC"
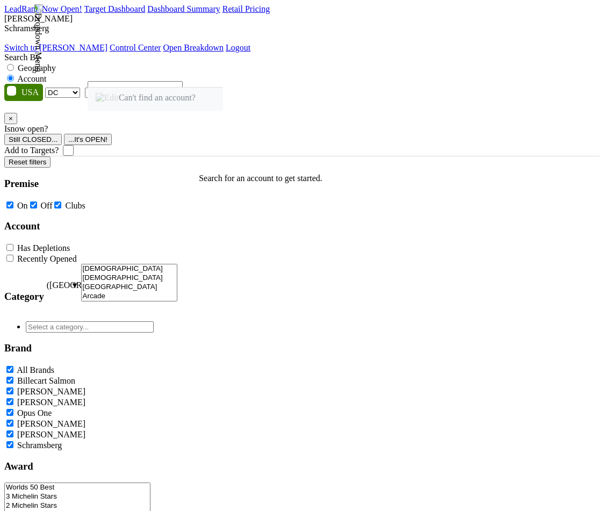
click at [56, 63] on label "Geography" at bounding box center [37, 67] width 38 height 9
click at [14, 64] on input "Geography" at bounding box center [10, 67] width 7 height 7
radio input "true"
click at [43, 26] on img at bounding box center [38, 38] width 10 height 68
click at [107, 44] on link "Switch to [PERSON_NAME]" at bounding box center [55, 47] width 103 height 9
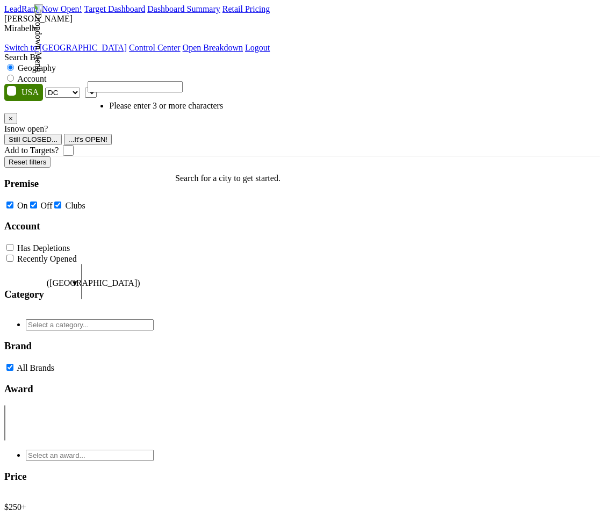
select select "DC"
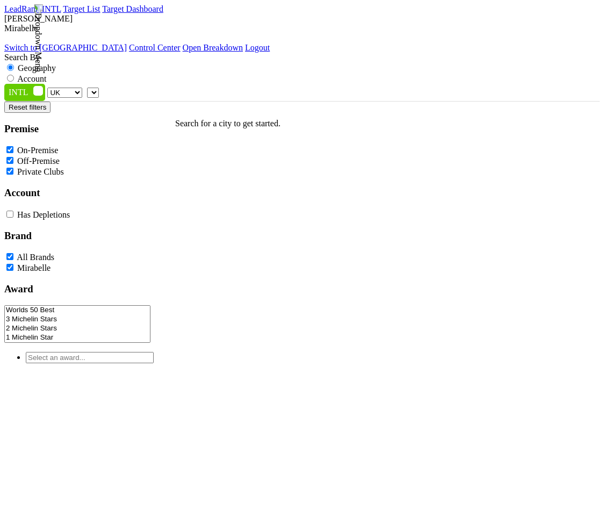
click at [46, 74] on label "Account" at bounding box center [31, 78] width 29 height 9
click at [14, 75] on input "Account" at bounding box center [10, 78] width 7 height 7
radio input "true"
click at [81, 88] on select "UK AB BC ON QC AT AU CH CN DK FR GE HK IR JP KR MX NO SE SG" at bounding box center [64, 93] width 35 height 10
select select "QC"
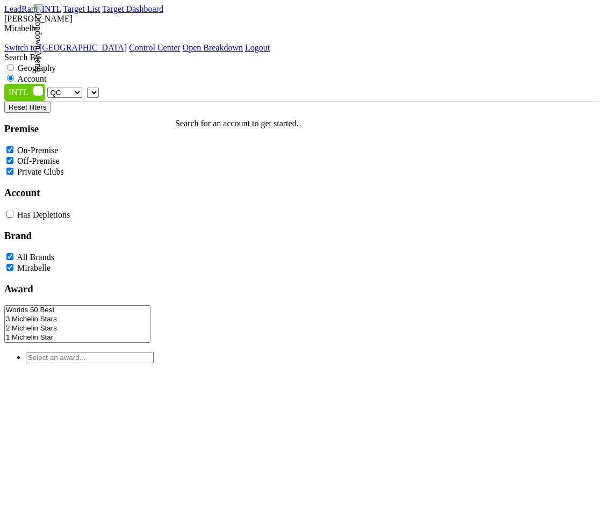
click at [49, 88] on select "UK AB BC ON QC AT AU CH CN DK FR GE HK IR JP KR MX NO SE SG" at bounding box center [64, 93] width 35 height 10
click at [43, 20] on img at bounding box center [38, 38] width 10 height 68
click at [127, 45] on link "Switch to Schramsberg" at bounding box center [65, 47] width 123 height 9
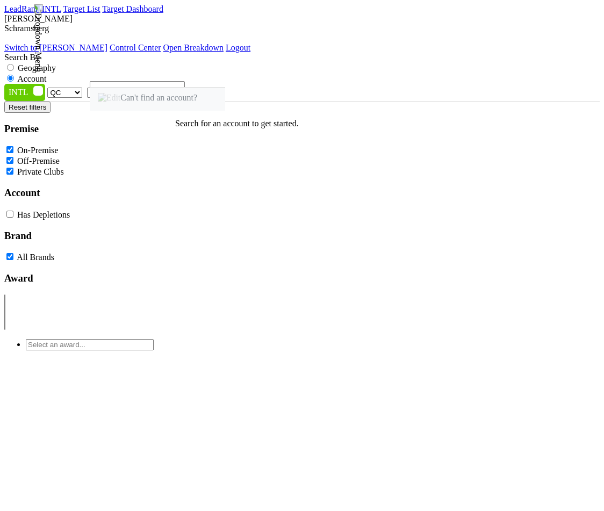
select select "QC"
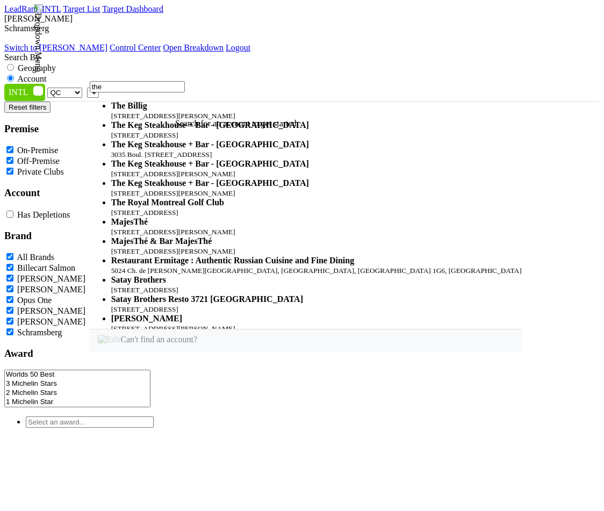
type input "the"
